Goal: Find specific page/section: Find specific page/section

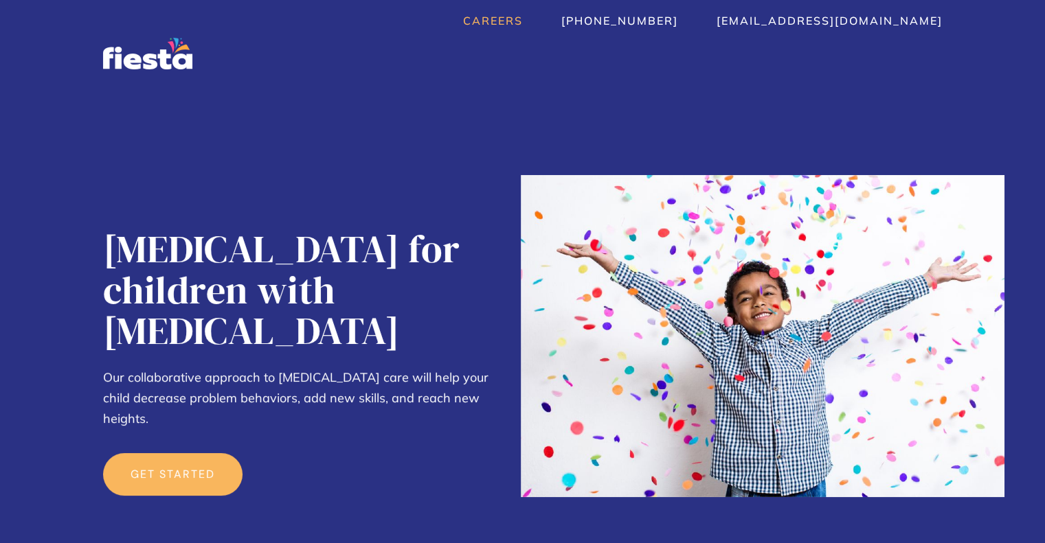
click at [523, 20] on link "Careers" at bounding box center [493, 21] width 60 height 14
click at [170, 63] on img "home" at bounding box center [147, 53] width 93 height 33
click at [523, 14] on link "Careers" at bounding box center [493, 21] width 60 height 14
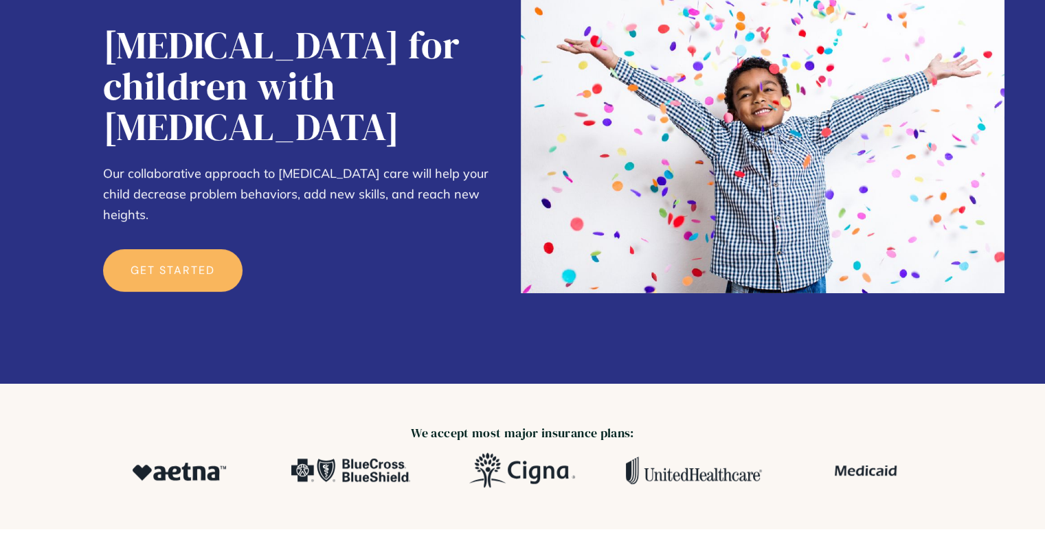
scroll to position [206, 0]
